Goal: Task Accomplishment & Management: Use online tool/utility

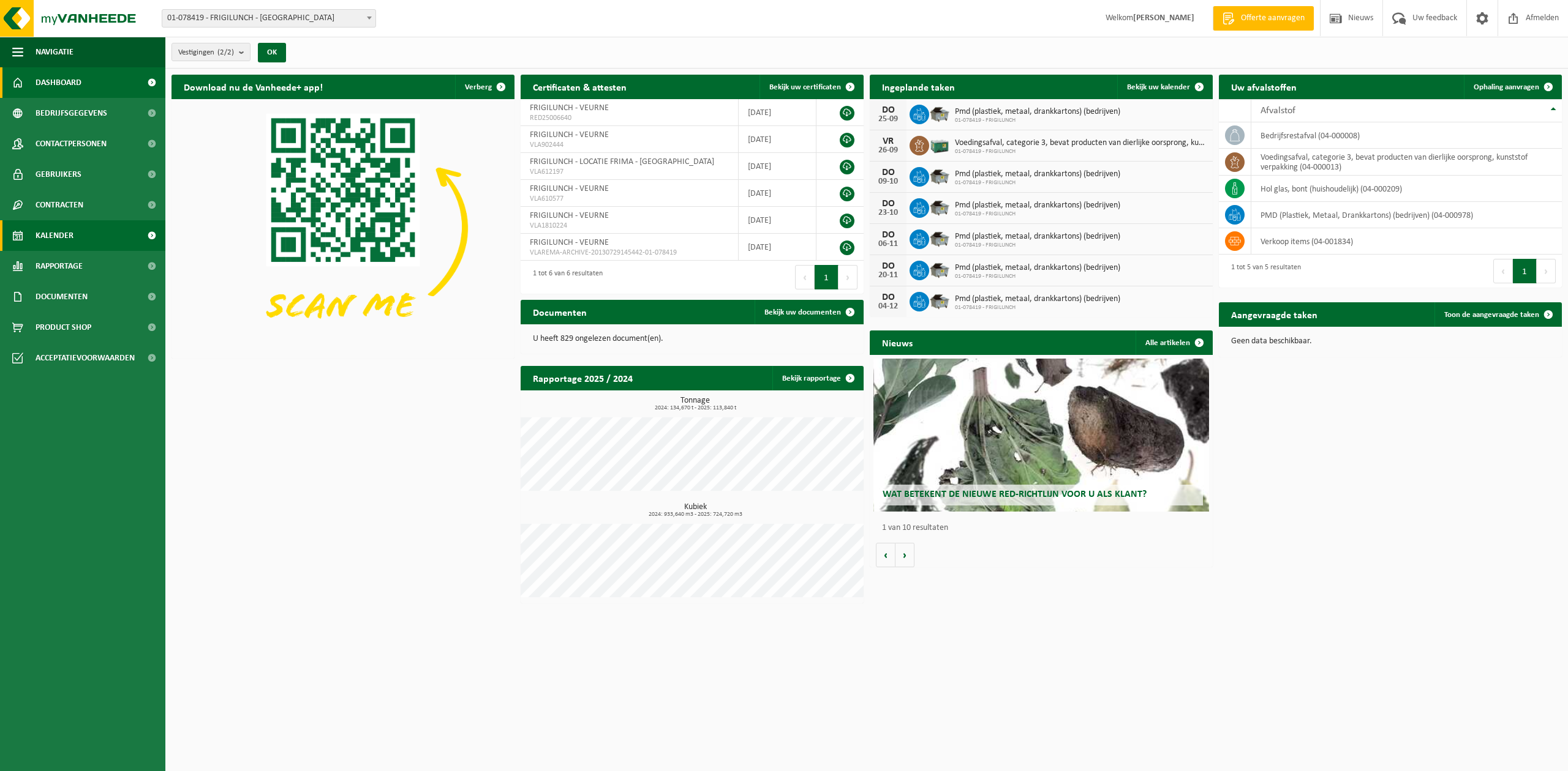
click at [64, 230] on span "Kalender" at bounding box center [54, 235] width 38 height 31
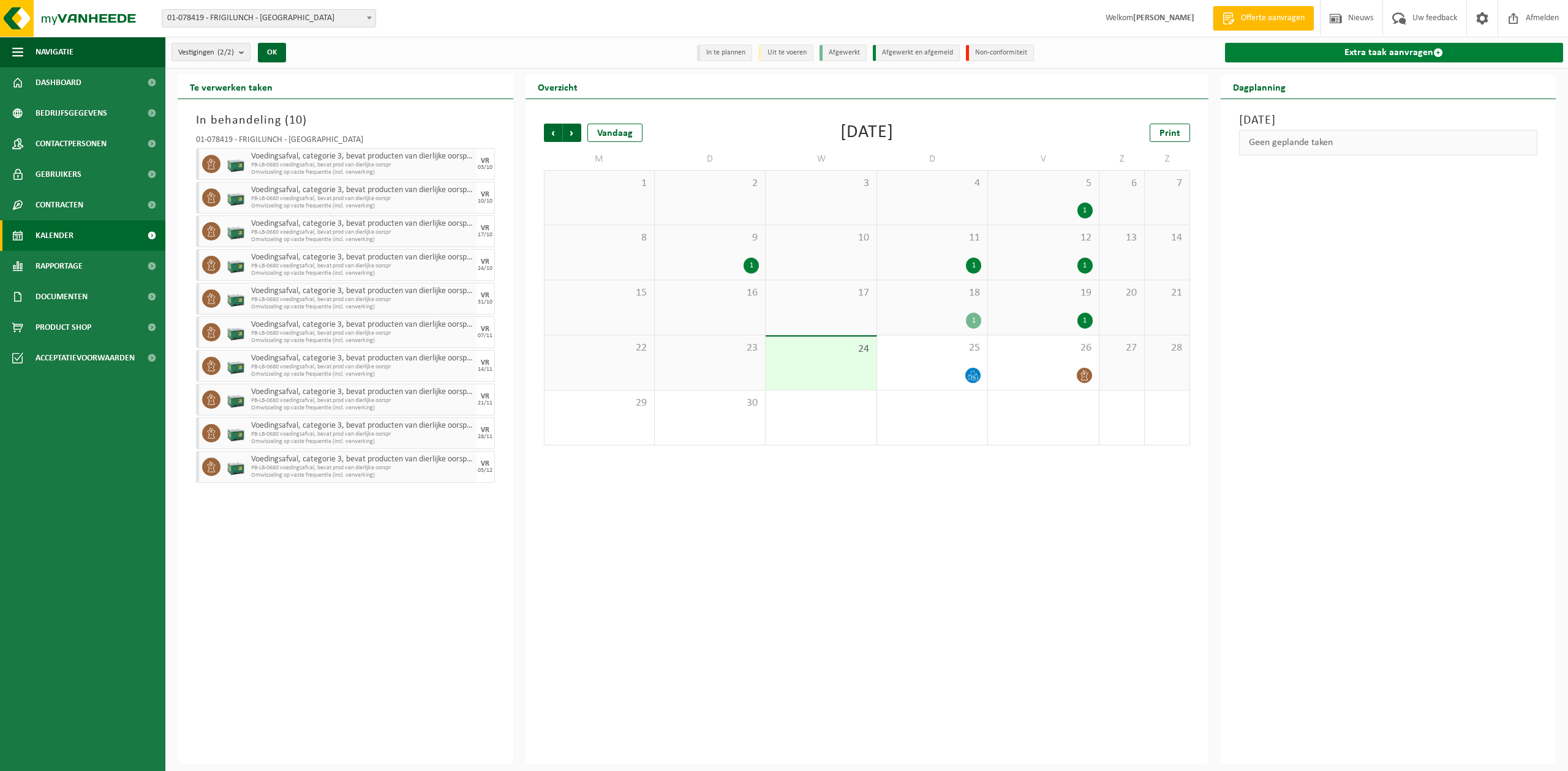
click at [1382, 50] on link "Extra taak aanvragen" at bounding box center [1394, 52] width 339 height 19
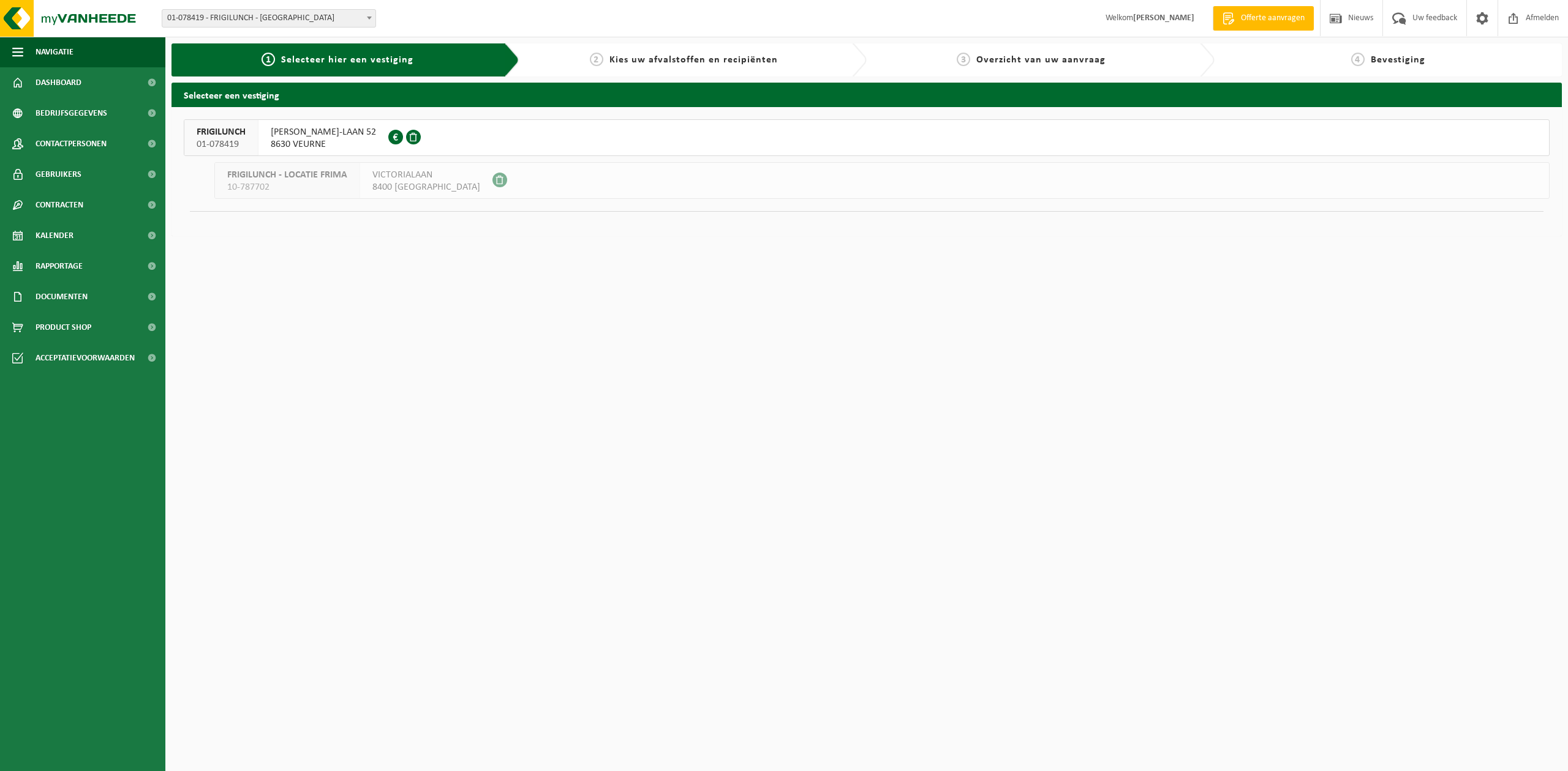
click at [299, 133] on span "ALBERT I-LAAN 52" at bounding box center [323, 132] width 105 height 12
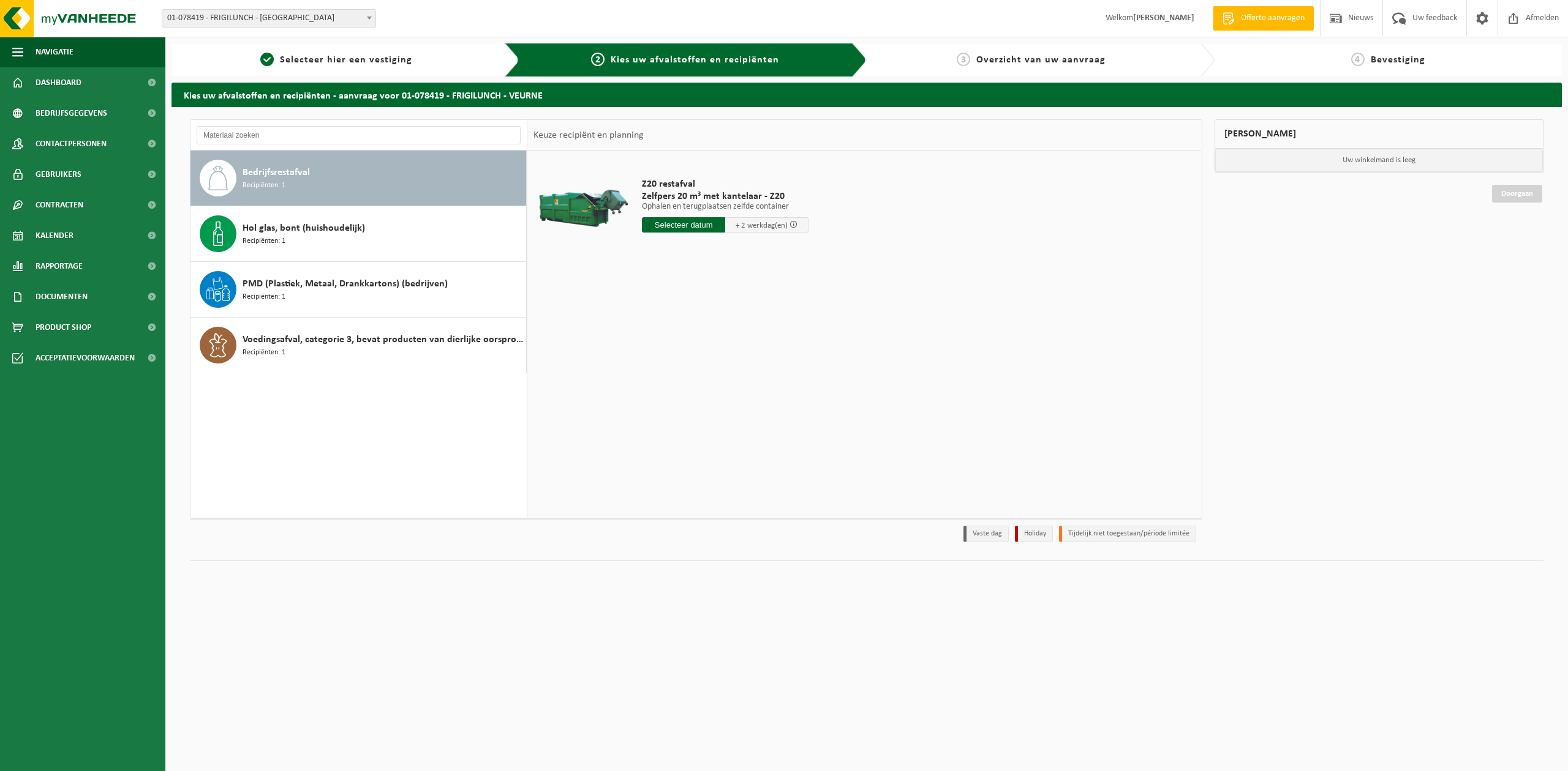
click at [303, 186] on div "Bedrijfsrestafval Recipiënten: 1" at bounding box center [382, 178] width 280 height 37
click at [664, 229] on input "text" at bounding box center [683, 225] width 83 height 15
click at [713, 356] on div "25" at bounding box center [718, 353] width 21 height 19
type input "Van 2025-09-25"
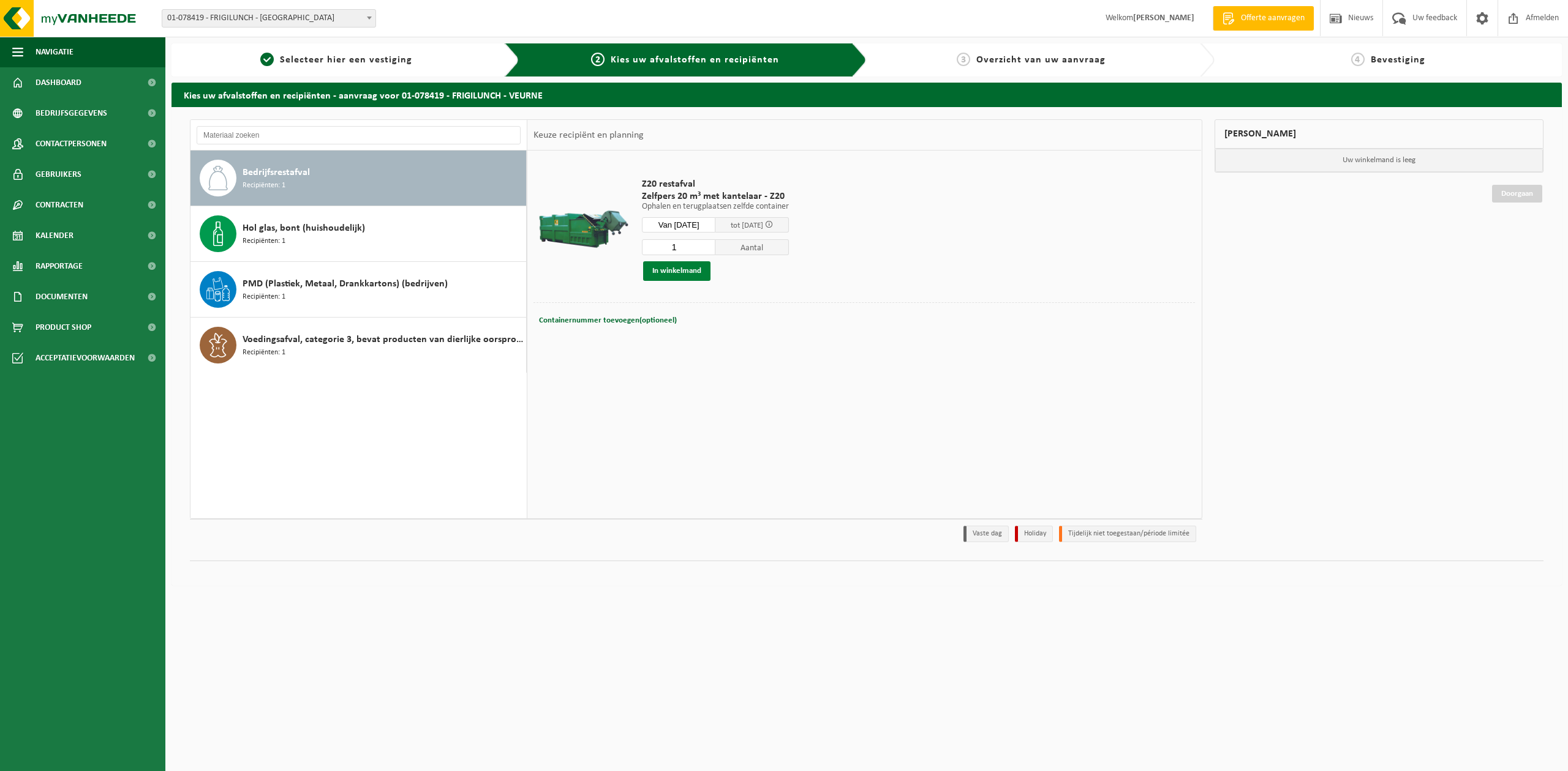
click at [666, 267] on button "In winkelmand" at bounding box center [676, 271] width 67 height 19
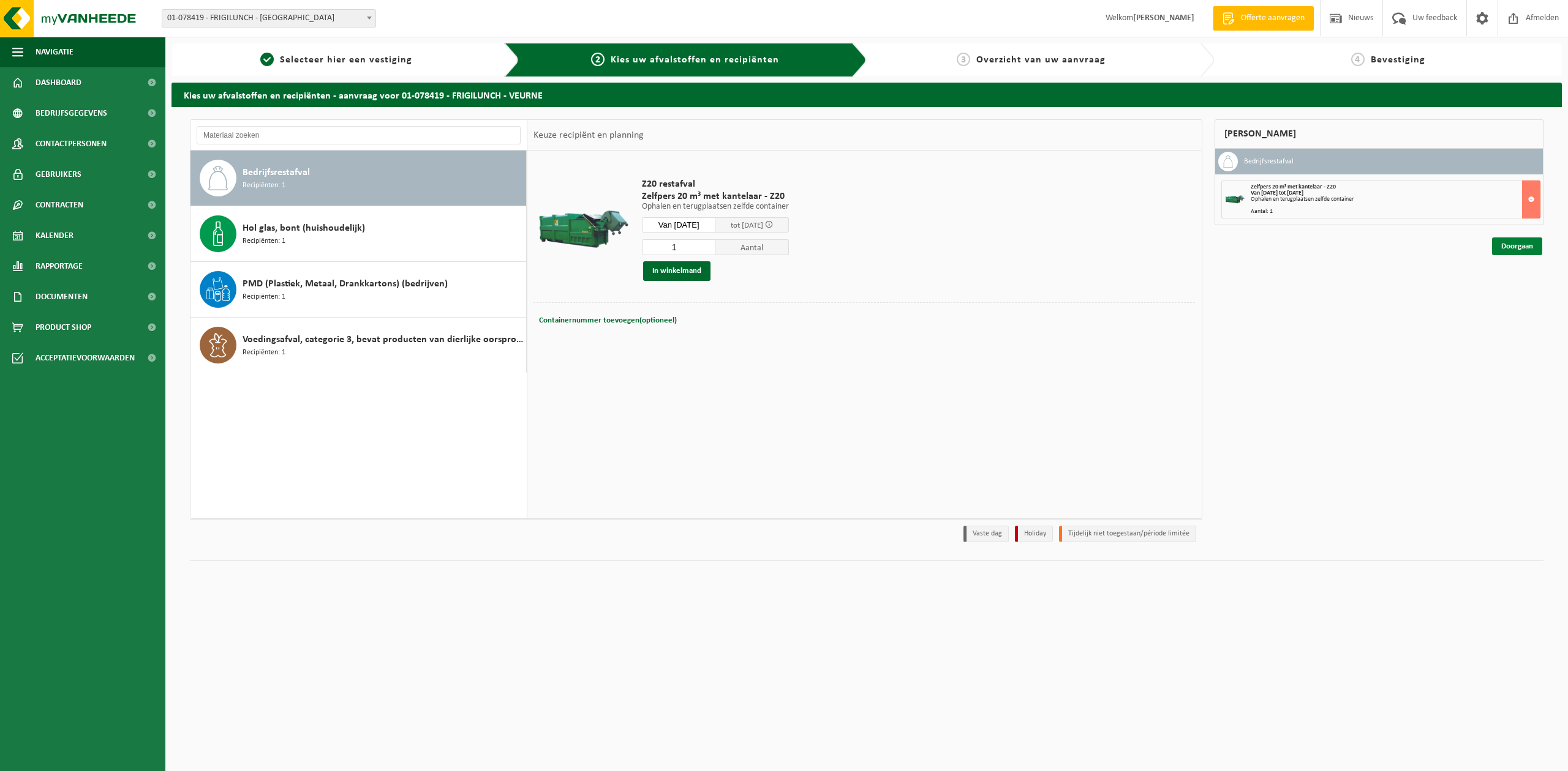
click at [1501, 249] on link "Doorgaan" at bounding box center [1516, 246] width 50 height 18
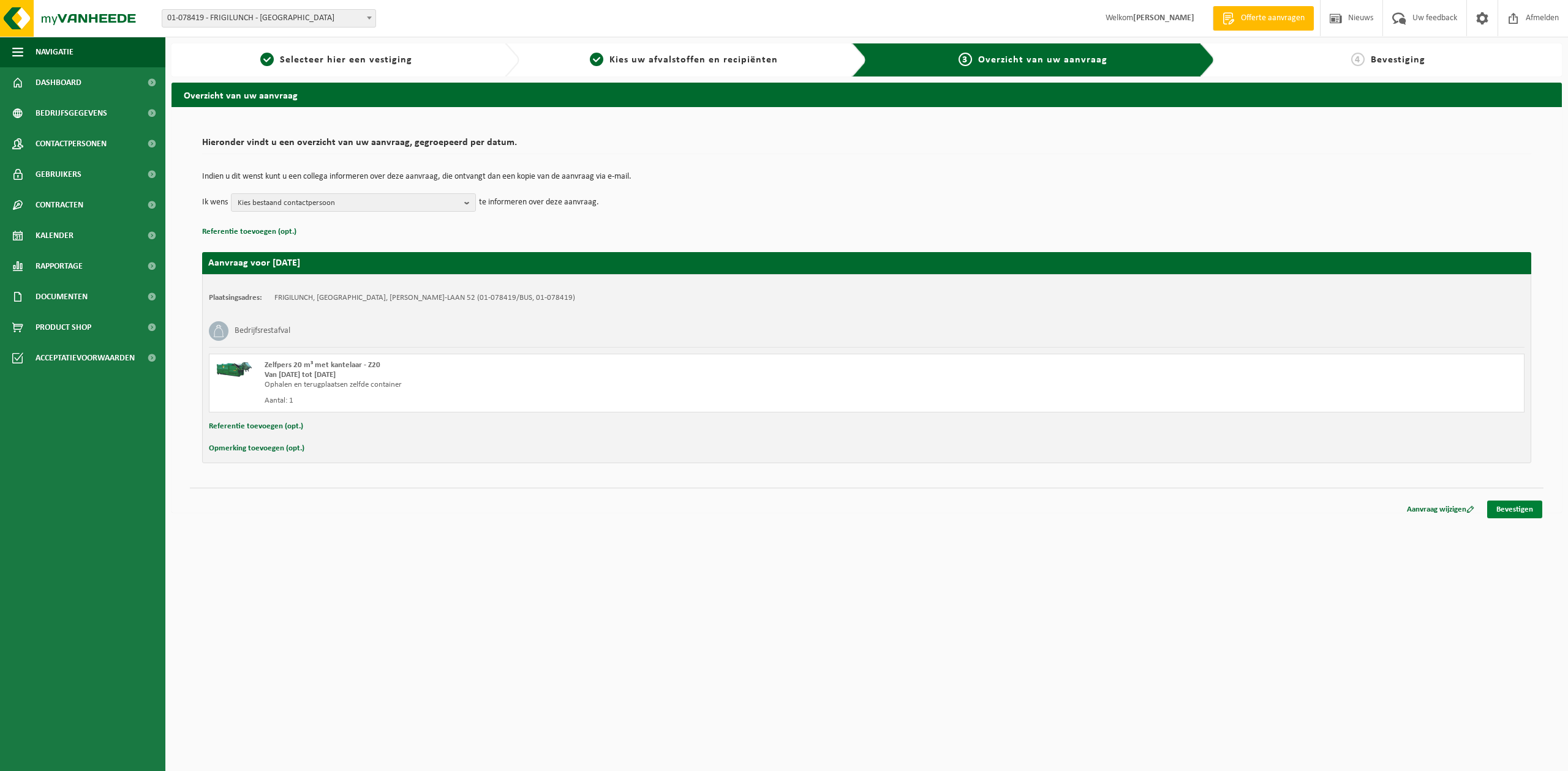
click at [1509, 510] on link "Bevestigen" at bounding box center [1514, 510] width 55 height 18
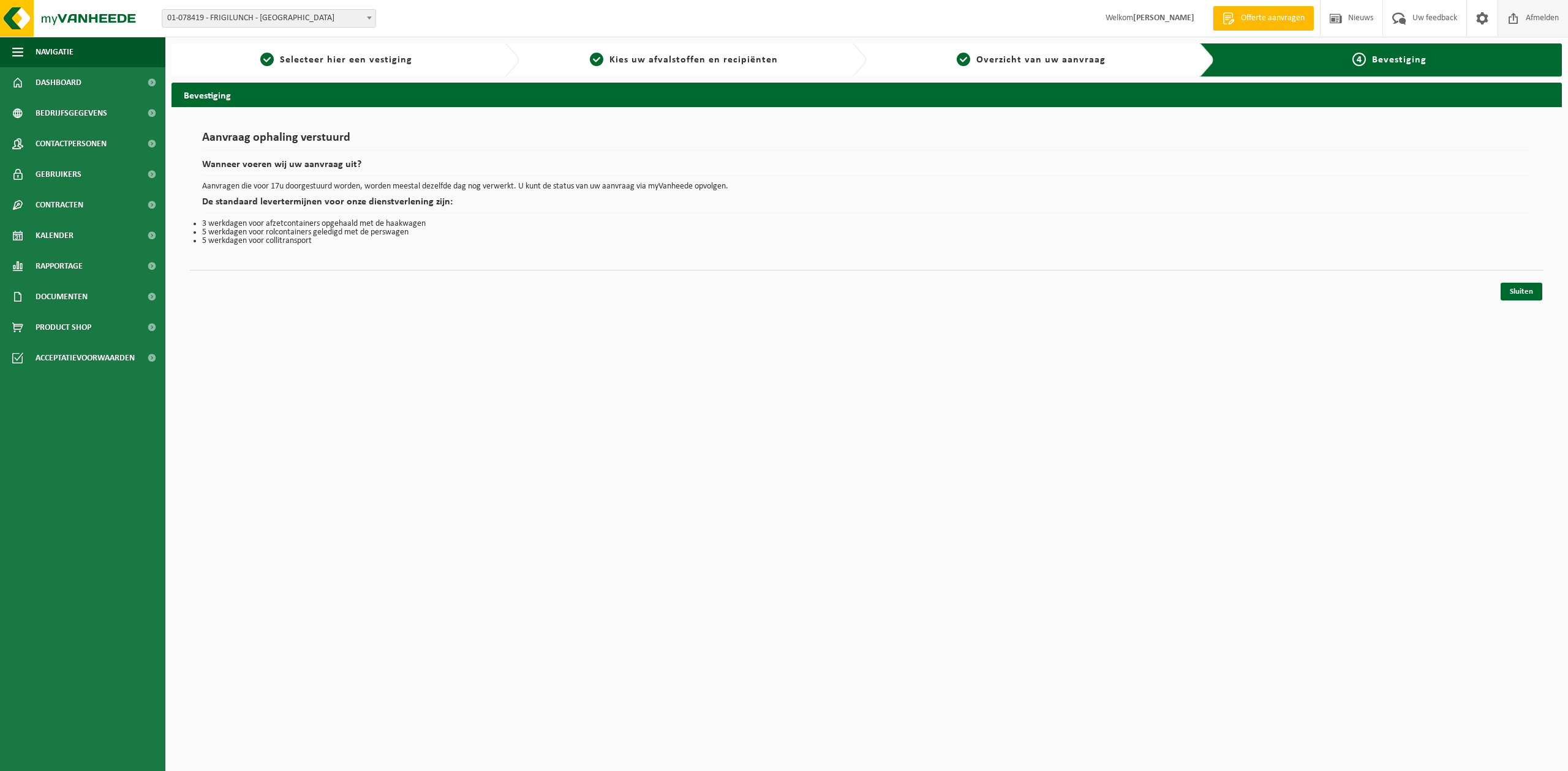
click at [1531, 20] on span "Afmelden" at bounding box center [1541, 18] width 39 height 36
